Goal: Task Accomplishment & Management: Complete application form

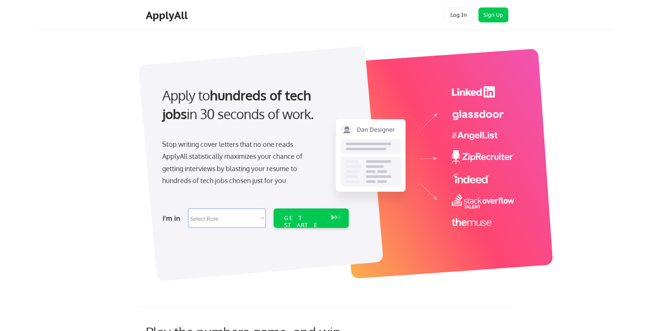
click at [261, 219] on select "Select Role Software Engineering Product Management Customer Success Sales UI/U…" at bounding box center [227, 218] width 78 height 19
select select ""technical_project_program_mgmt""
click at [188, 209] on select "Select Role Software Engineering Product Management Customer Success Sales UI/U…" at bounding box center [227, 218] width 78 height 19
click at [228, 144] on div "Stop writing cover letters that no one reads. ApplyAll statistically maximizes …" at bounding box center [239, 162] width 154 height 49
select select ""technical_project_program_mgmt""
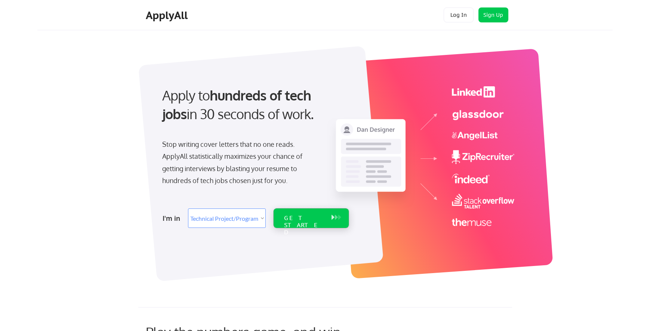
click at [287, 218] on div "GET STARTED" at bounding box center [304, 226] width 40 height 22
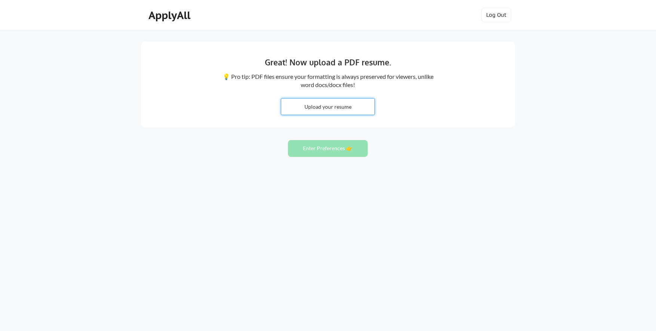
click at [342, 110] on input "file" at bounding box center [327, 107] width 93 height 16
type input "C:\fakepath\Kevin_Resume_July_2025.pdf"
click at [323, 150] on button "Enter Preferences 👉" at bounding box center [328, 148] width 80 height 17
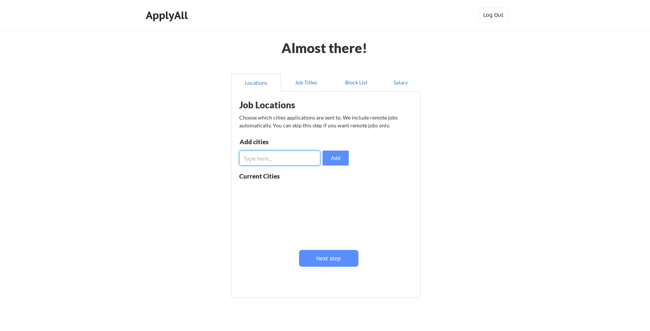
click at [305, 162] on input "input" at bounding box center [279, 158] width 81 height 15
type input "Sacramento"
click at [337, 154] on button "Add" at bounding box center [336, 158] width 26 height 15
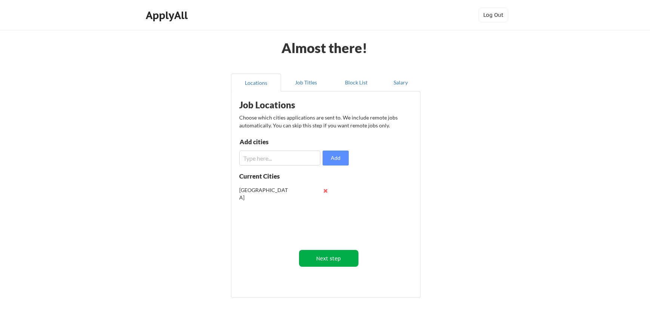
click at [329, 261] on button "Next step" at bounding box center [328, 258] width 59 height 17
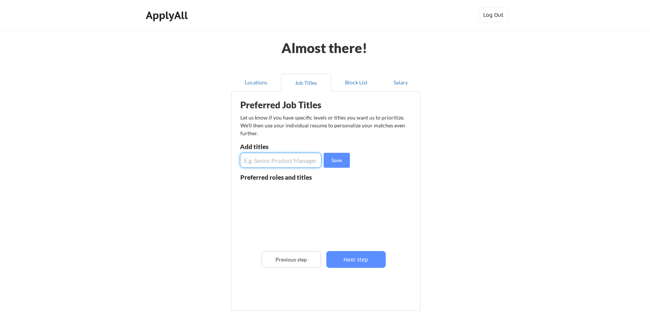
click at [291, 166] on input "input" at bounding box center [280, 160] width 81 height 15
type input "Principal Analog, Mixed-Signal Design Engineer"
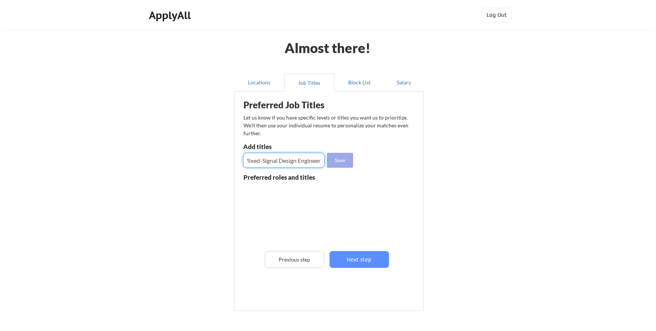
scroll to position [0, 0]
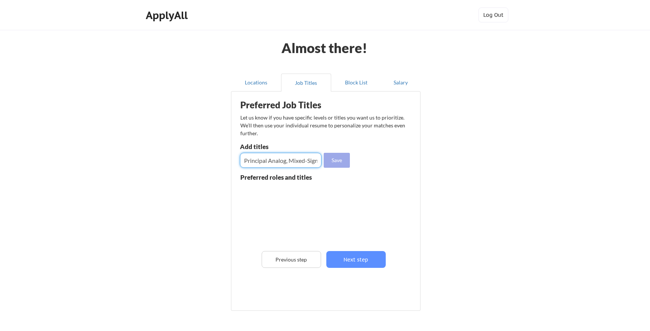
click at [338, 156] on button "Save" at bounding box center [337, 160] width 26 height 15
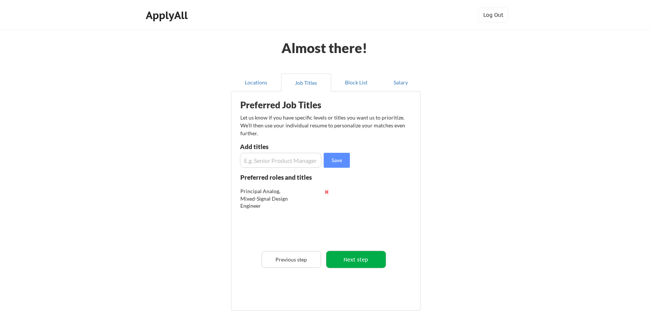
click at [369, 261] on button "Next step" at bounding box center [355, 259] width 59 height 17
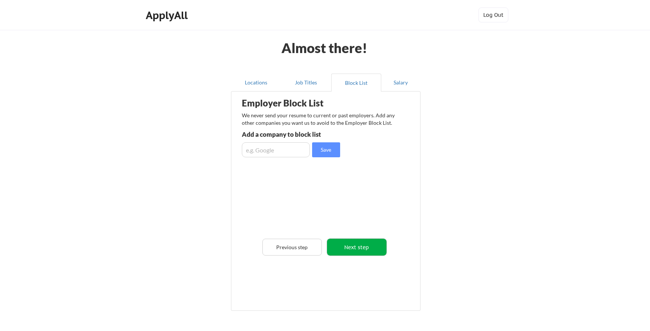
click at [369, 247] on button "Next step" at bounding box center [356, 247] width 59 height 17
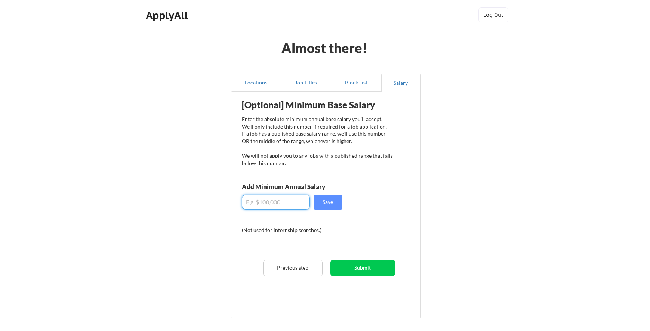
click at [276, 204] on input "input" at bounding box center [276, 202] width 68 height 15
type input "$250,000"
click at [332, 203] on button "Save" at bounding box center [328, 202] width 28 height 15
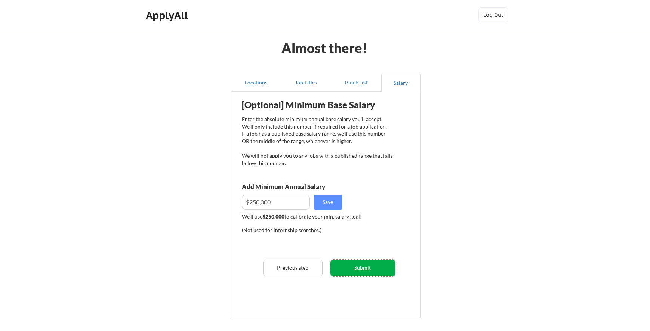
click at [373, 268] on button "Submit" at bounding box center [362, 268] width 65 height 17
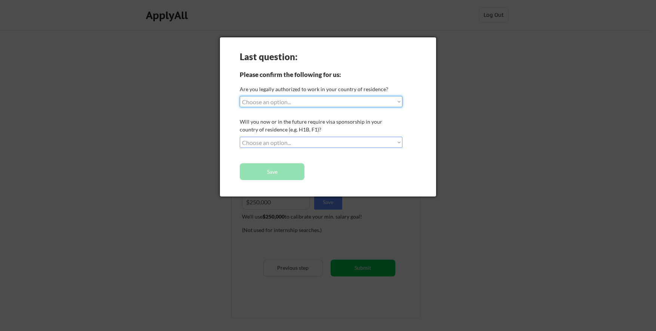
click at [291, 102] on select "Choose an option... Yes, I am a US Citizen Yes, I am a Canadian Citizen Yes, I …" at bounding box center [321, 101] width 163 height 11
select select ""yes__i_am_a_us_citizen""
click at [240, 96] on select "Choose an option... Yes, I am a US Citizen Yes, I am a Canadian Citizen Yes, I …" at bounding box center [321, 101] width 163 height 11
click at [294, 144] on select "Choose an option... No, I will not need sponsorship Yes, I will need sponsorship" at bounding box center [321, 142] width 163 height 11
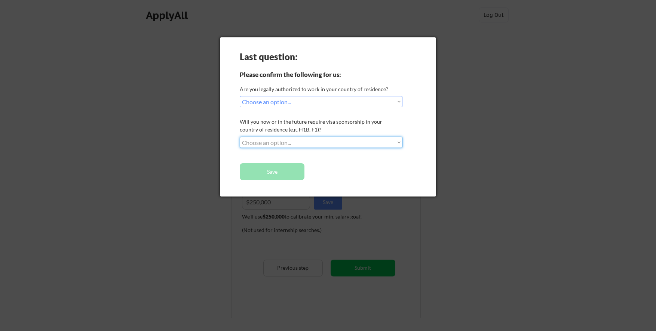
select select ""no__i_will_not_need_sponsorship""
click at [240, 137] on select "Choose an option... No, I will not need sponsorship Yes, I will need sponsorship" at bounding box center [321, 142] width 163 height 11
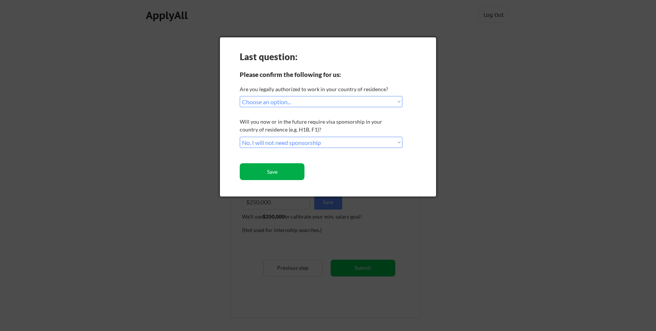
click at [282, 174] on button "Save" at bounding box center [272, 171] width 65 height 17
